Goal: Task Accomplishment & Management: Complete application form

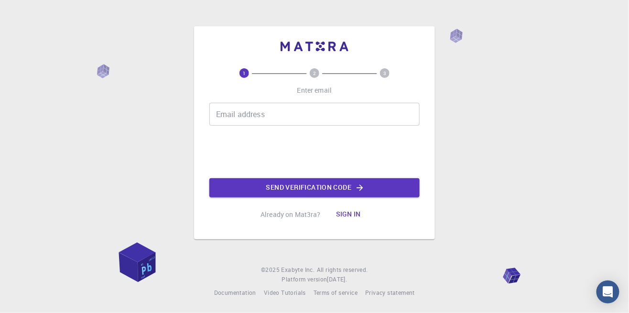
click at [346, 224] on button "Sign in" at bounding box center [348, 214] width 40 height 19
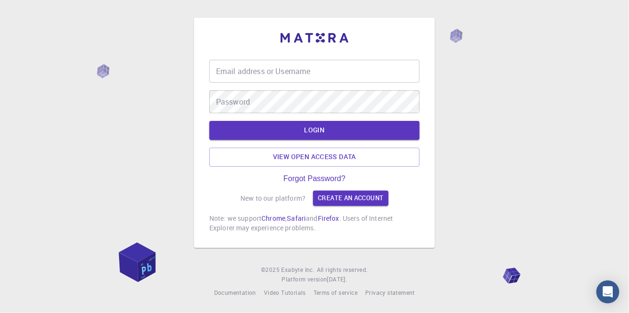
click at [239, 83] on div "Email address or Username Email address or Username" at bounding box center [314, 71] width 210 height 23
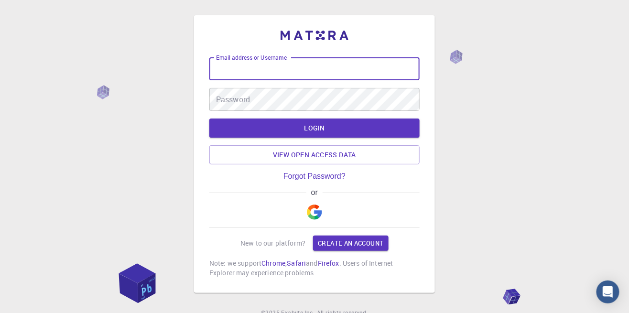
click at [318, 218] on img "button" at bounding box center [314, 211] width 15 height 15
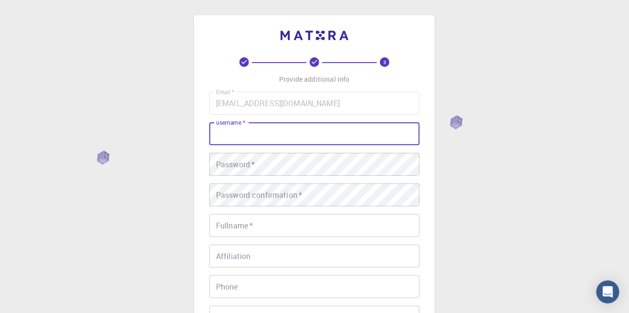
type input "\"
click at [233, 134] on input "\" at bounding box center [314, 133] width 210 height 23
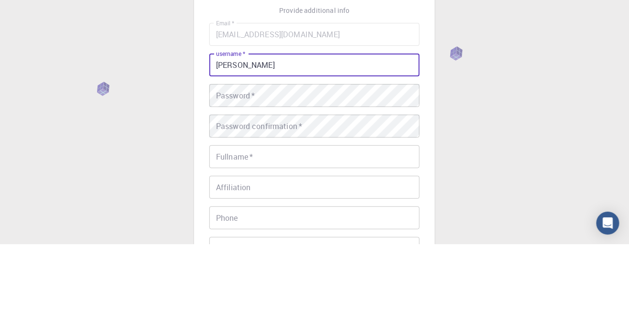
type input "[PERSON_NAME]"
click at [216, 163] on div "Password   * Password   *" at bounding box center [314, 164] width 210 height 23
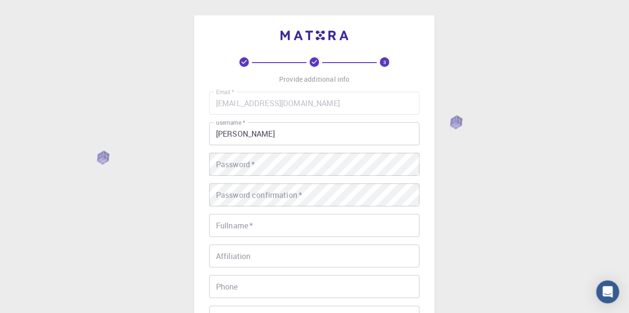
click at [220, 153] on div "Password   * Password   *" at bounding box center [314, 164] width 210 height 23
click at [225, 167] on div "Password   * Password   *" at bounding box center [314, 164] width 210 height 23
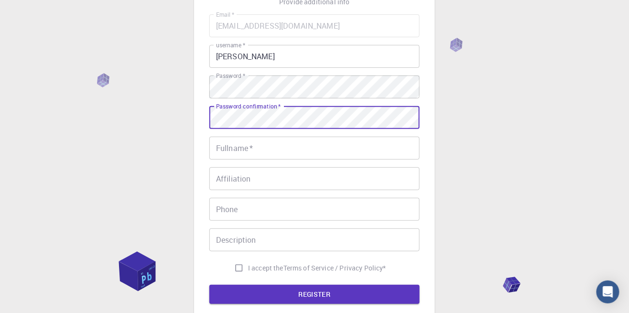
click at [219, 149] on div "Fullname   * Fullname   *" at bounding box center [314, 148] width 210 height 23
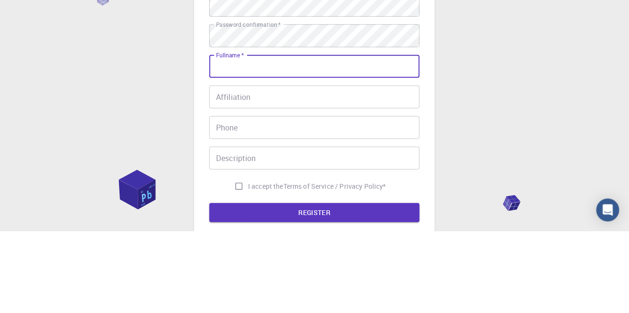
scroll to position [77, 0]
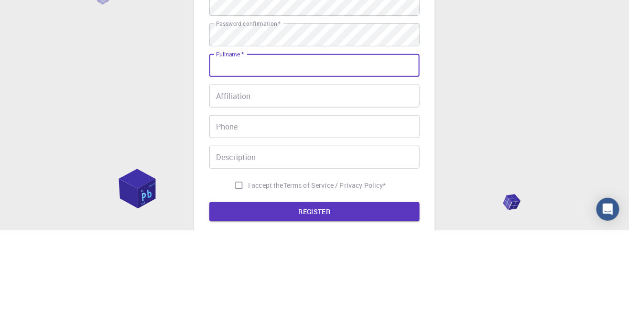
type input "[PERSON_NAME] [PERSON_NAME]"
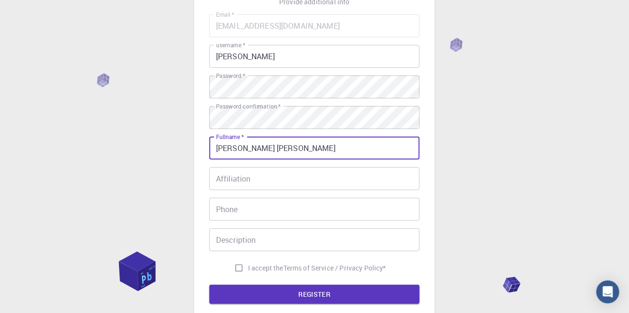
click at [231, 182] on div "Affiliation Affiliation" at bounding box center [314, 178] width 210 height 23
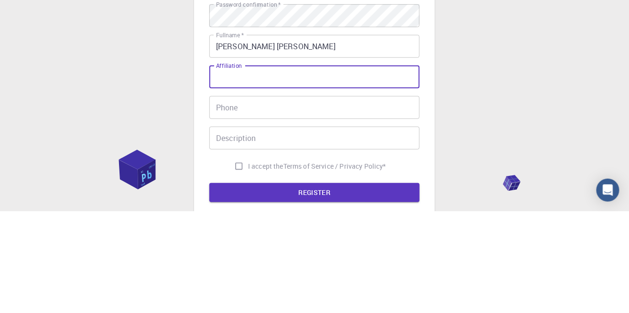
click at [241, 213] on input "Phone" at bounding box center [314, 209] width 210 height 23
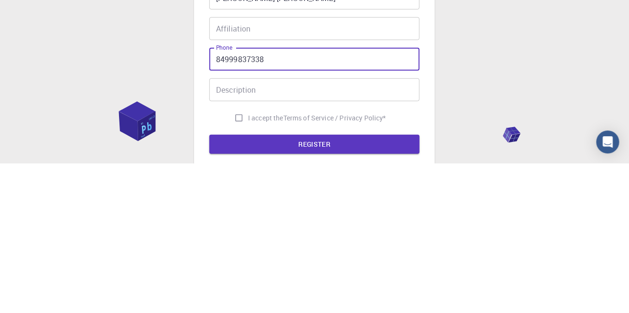
type input "84999837338"
click at [218, 236] on div "Description Description" at bounding box center [314, 239] width 210 height 23
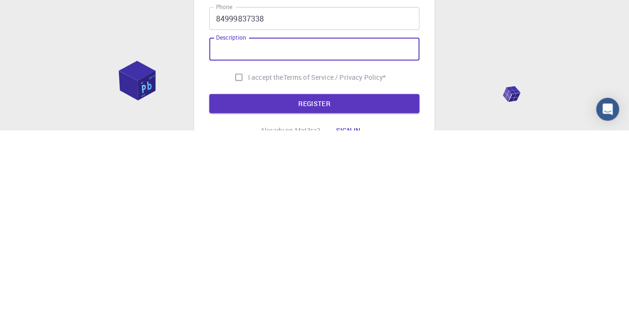
click at [238, 261] on input "I accept the Terms of Service / Privacy Policy *" at bounding box center [239, 260] width 18 height 18
checkbox input "true"
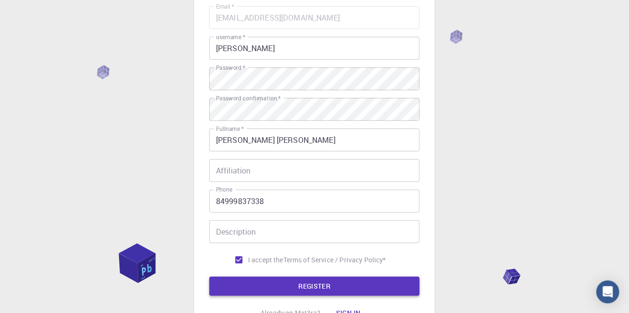
click at [248, 288] on button "REGISTER" at bounding box center [314, 286] width 210 height 19
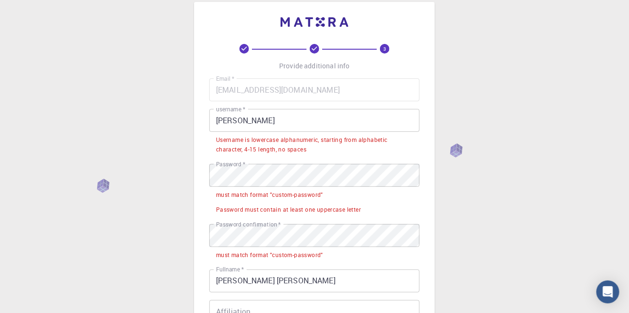
scroll to position [0, 0]
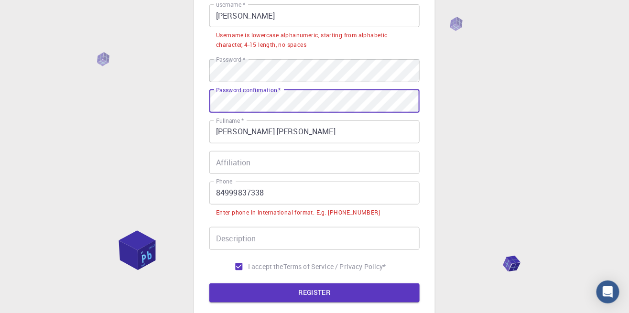
click at [220, 197] on input "84999837338" at bounding box center [314, 193] width 210 height 23
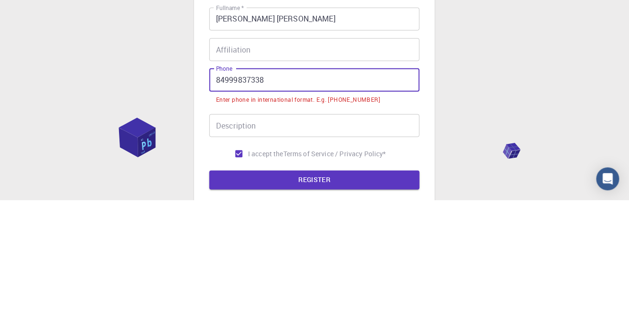
scroll to position [118, 0]
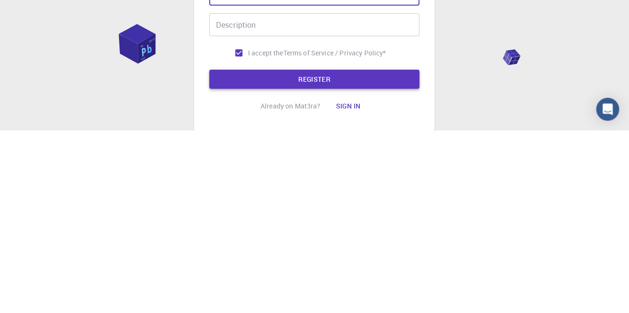
type input "5584999837338"
click at [230, 268] on button "REGISTER" at bounding box center [314, 261] width 210 height 19
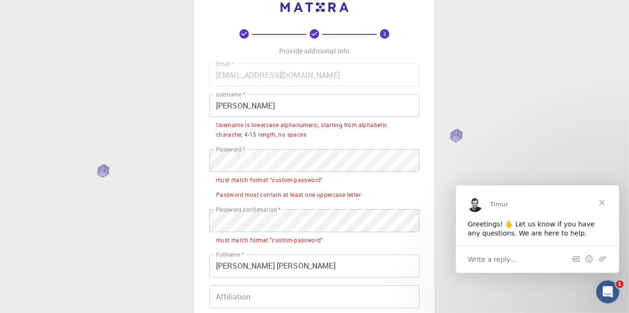
scroll to position [0, 0]
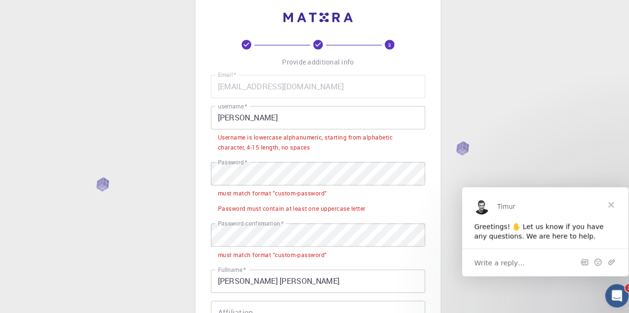
click at [245, 192] on div "must match format "custom-password"" at bounding box center [269, 192] width 107 height 10
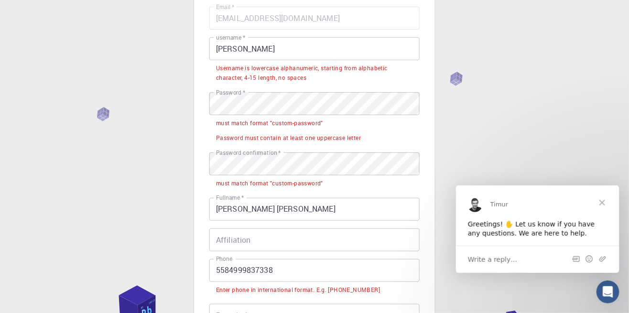
scroll to position [68, 0]
